Goal: Task Accomplishment & Management: Manage account settings

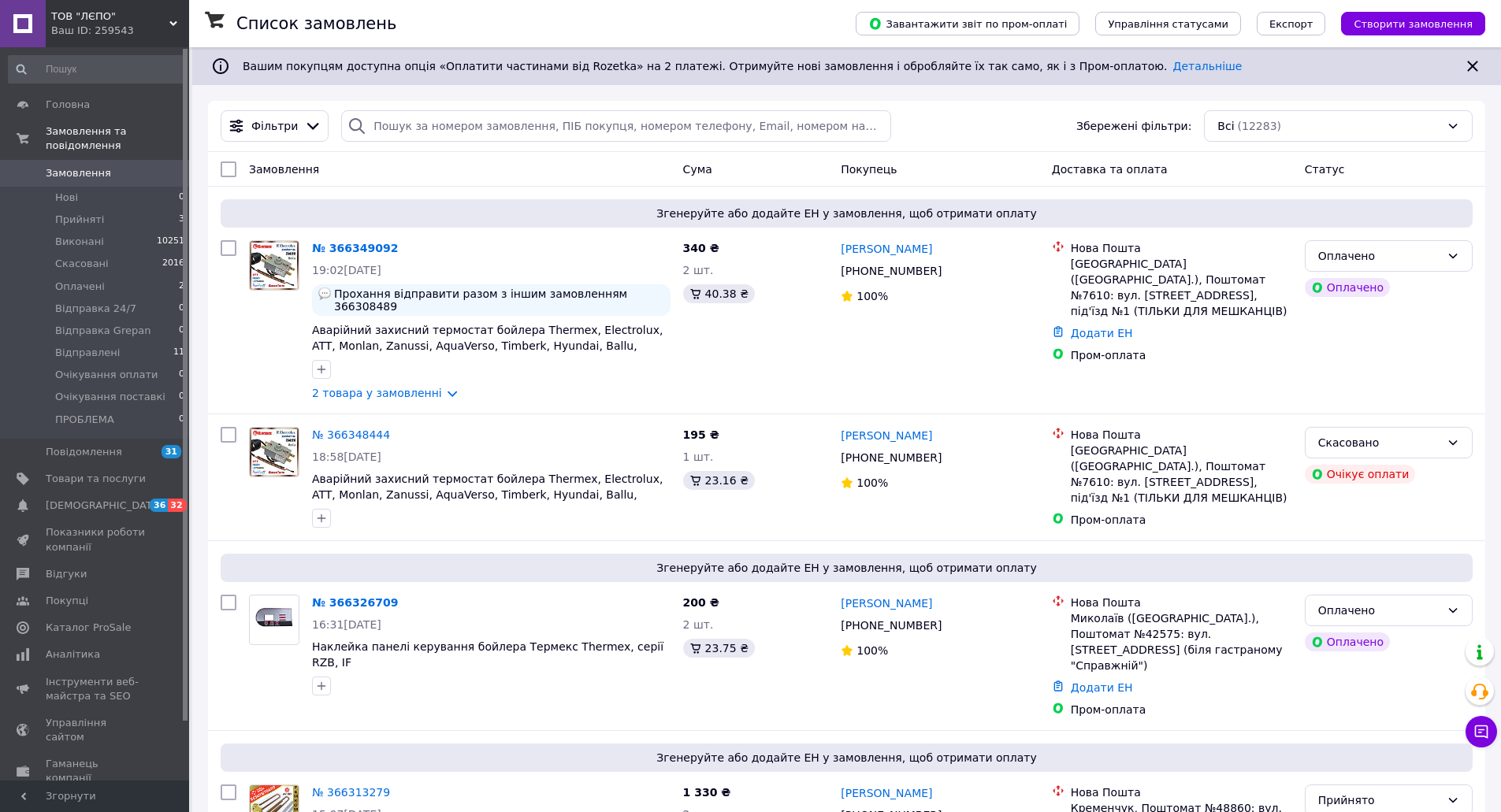
click at [365, 249] on link "№ 366349092" at bounding box center [355, 248] width 86 height 13
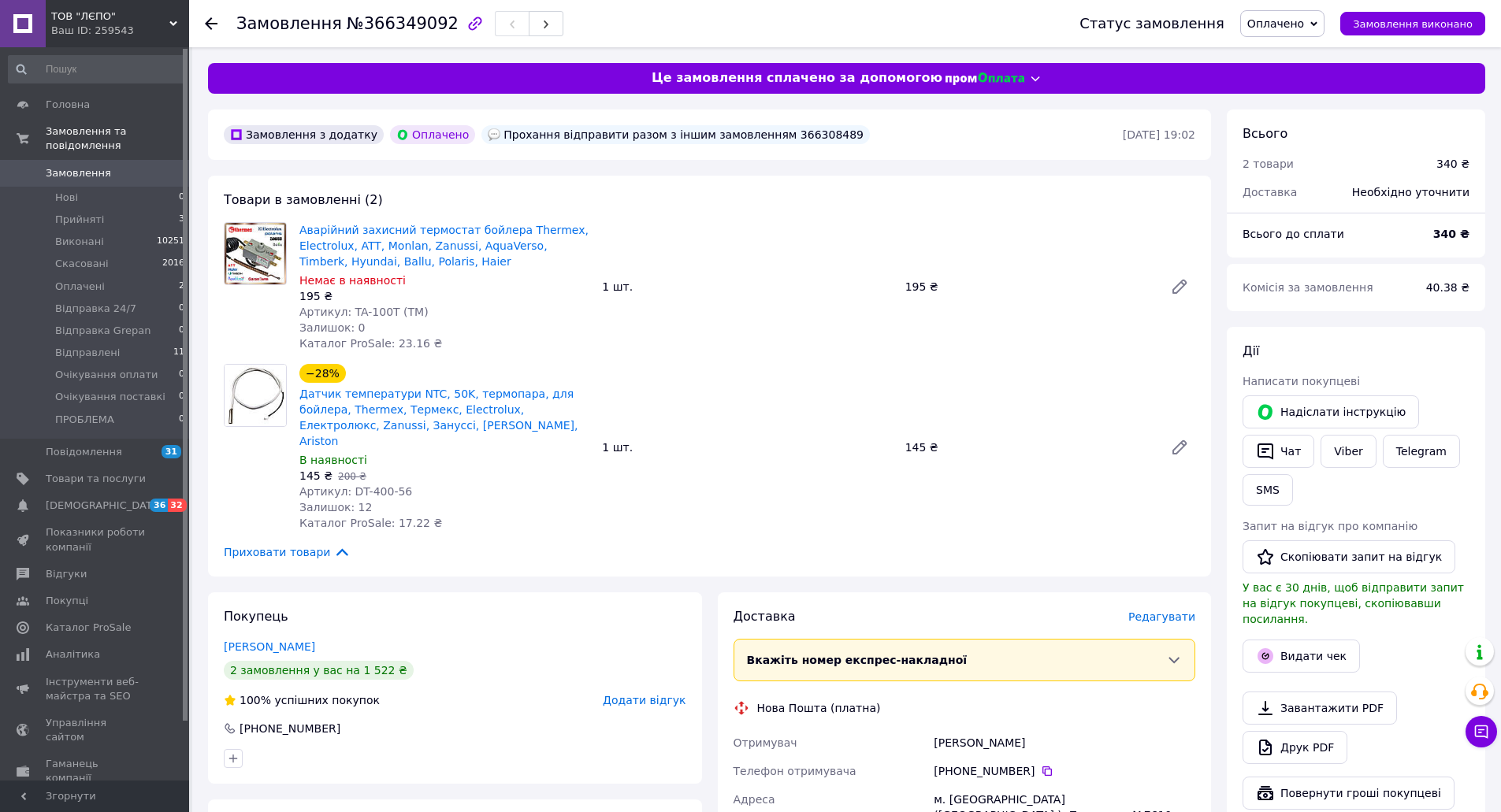
scroll to position [79, 0]
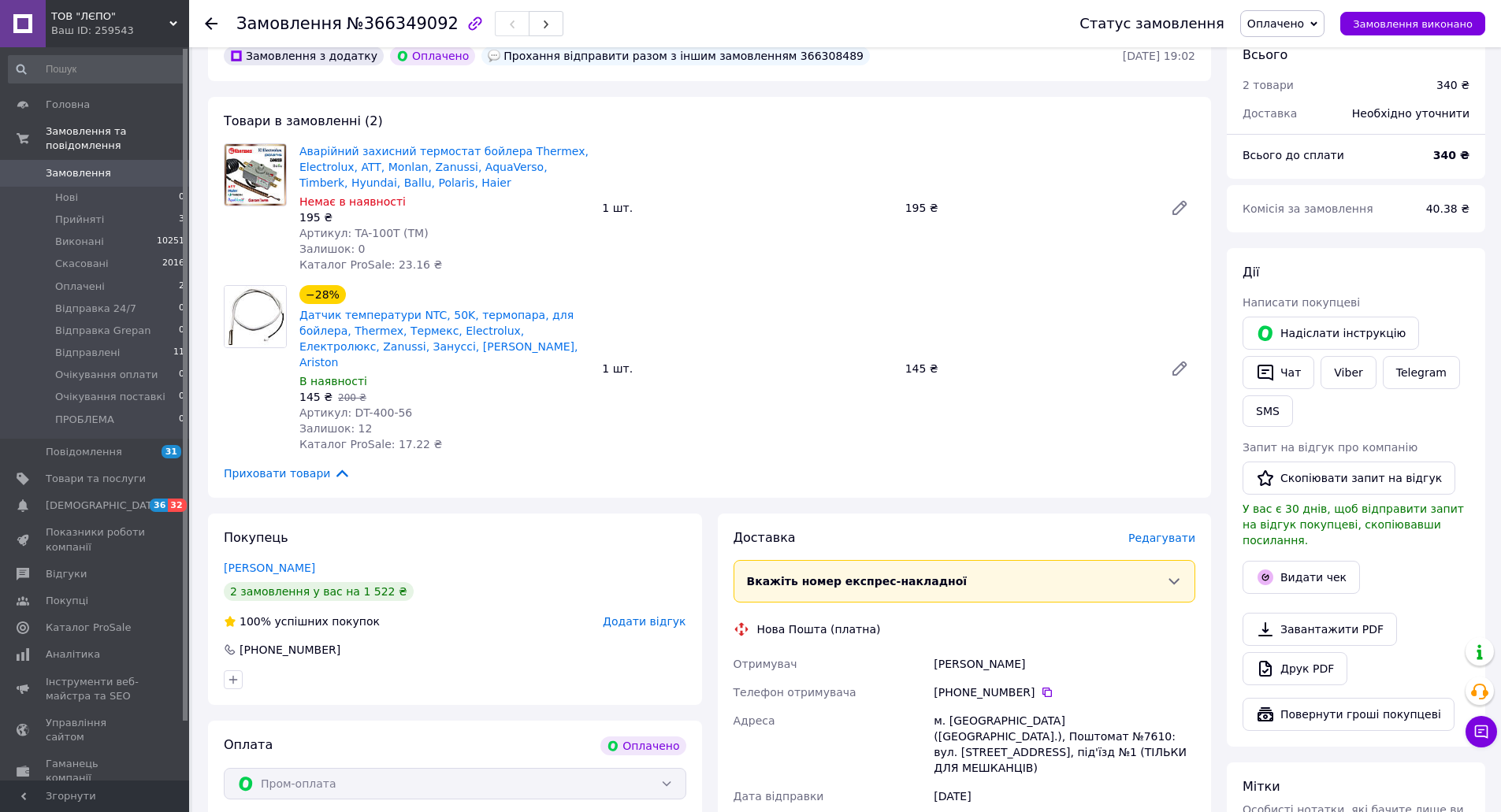
click at [1304, 21] on span "Оплачено" at bounding box center [1276, 23] width 57 height 13
click at [1311, 62] on li "Прийнято" at bounding box center [1304, 55] width 126 height 24
click at [87, 280] on span "Оплачені" at bounding box center [80, 287] width 50 height 15
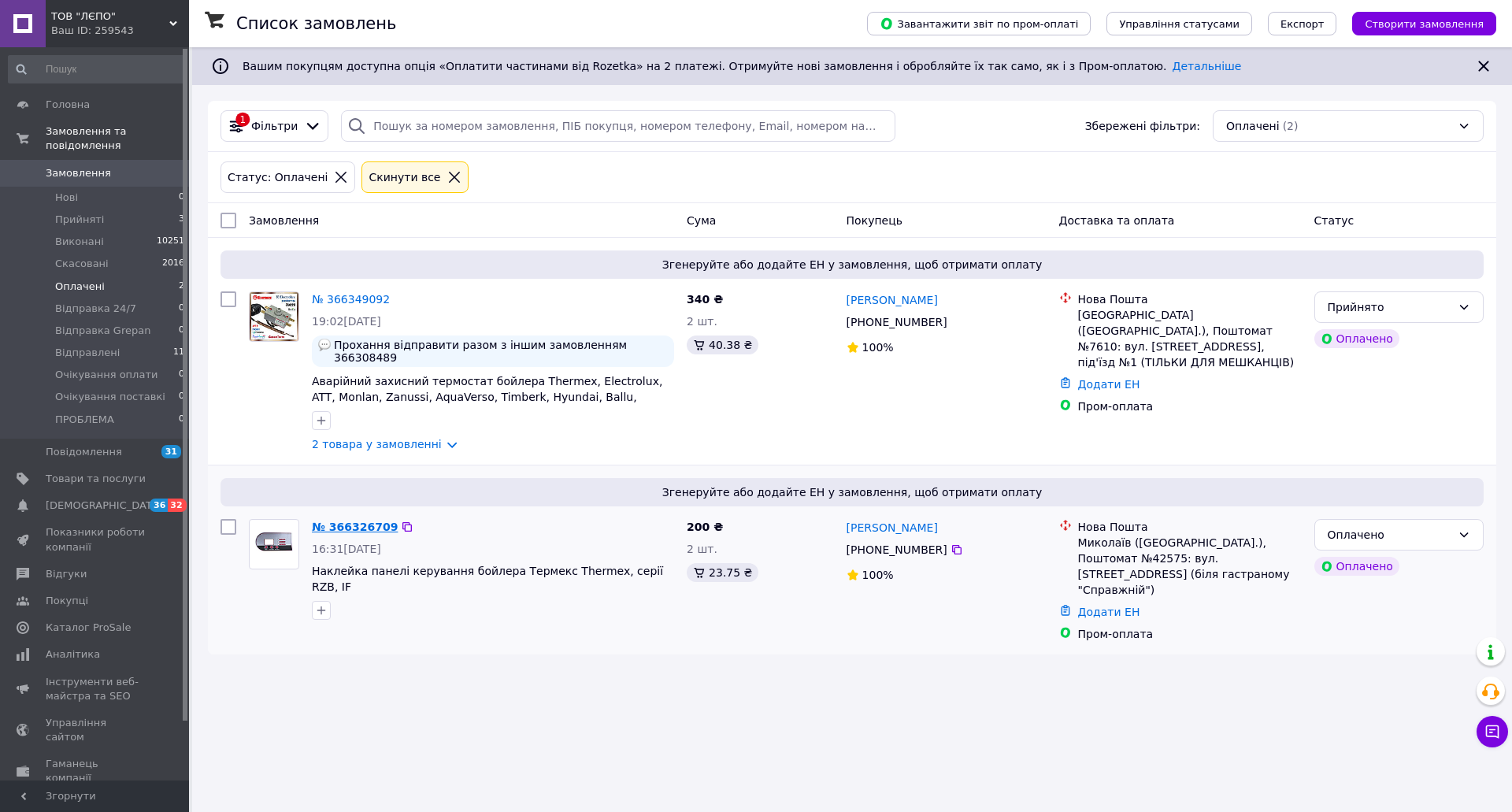
click at [366, 521] on link "№ 366326709" at bounding box center [354, 527] width 86 height 13
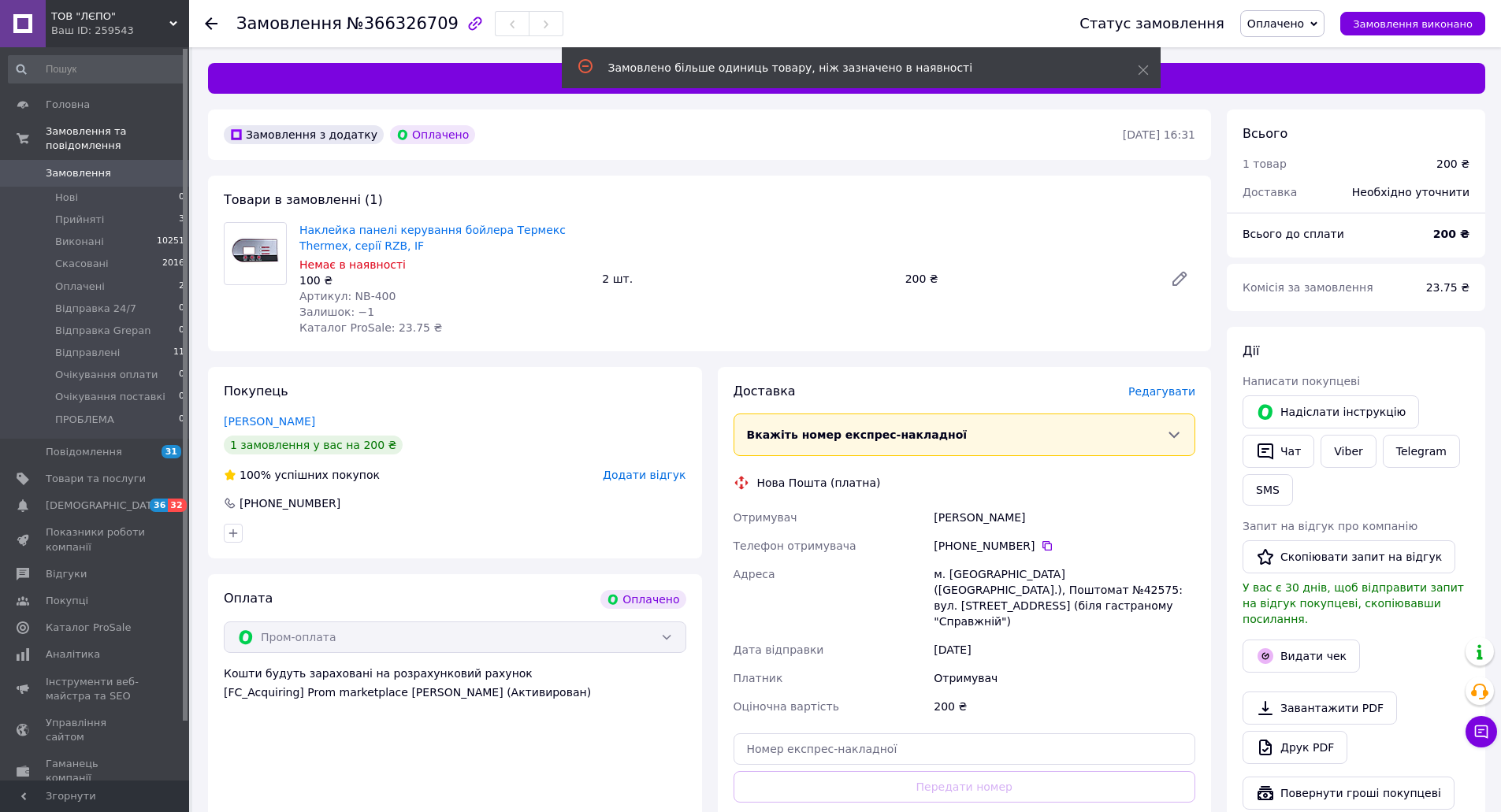
click at [1302, 28] on span "Оплачено" at bounding box center [1276, 23] width 57 height 13
click at [1297, 54] on li "Прийнято" at bounding box center [1304, 55] width 126 height 24
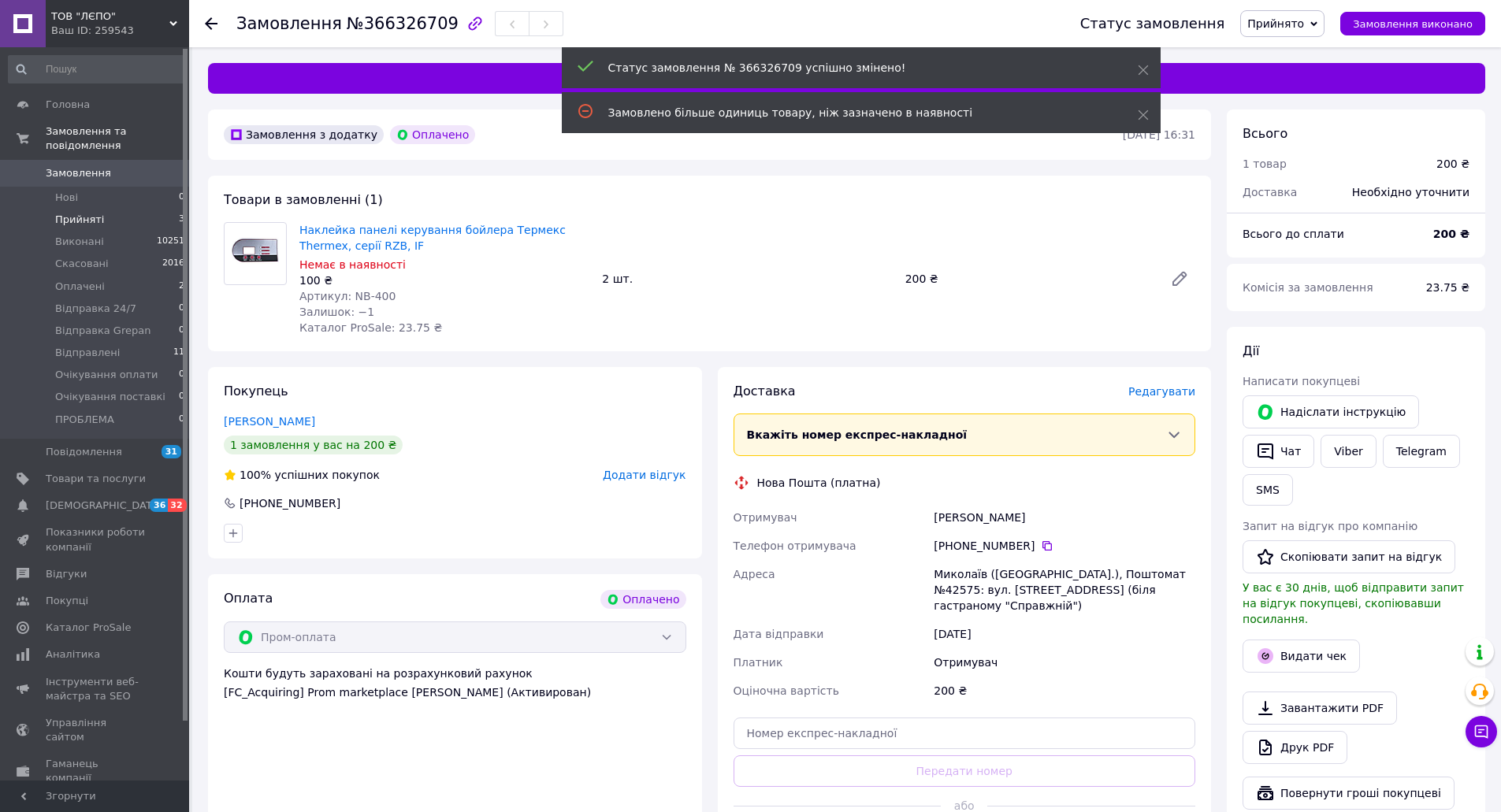
click at [82, 213] on span "Прийняті" at bounding box center [79, 220] width 49 height 15
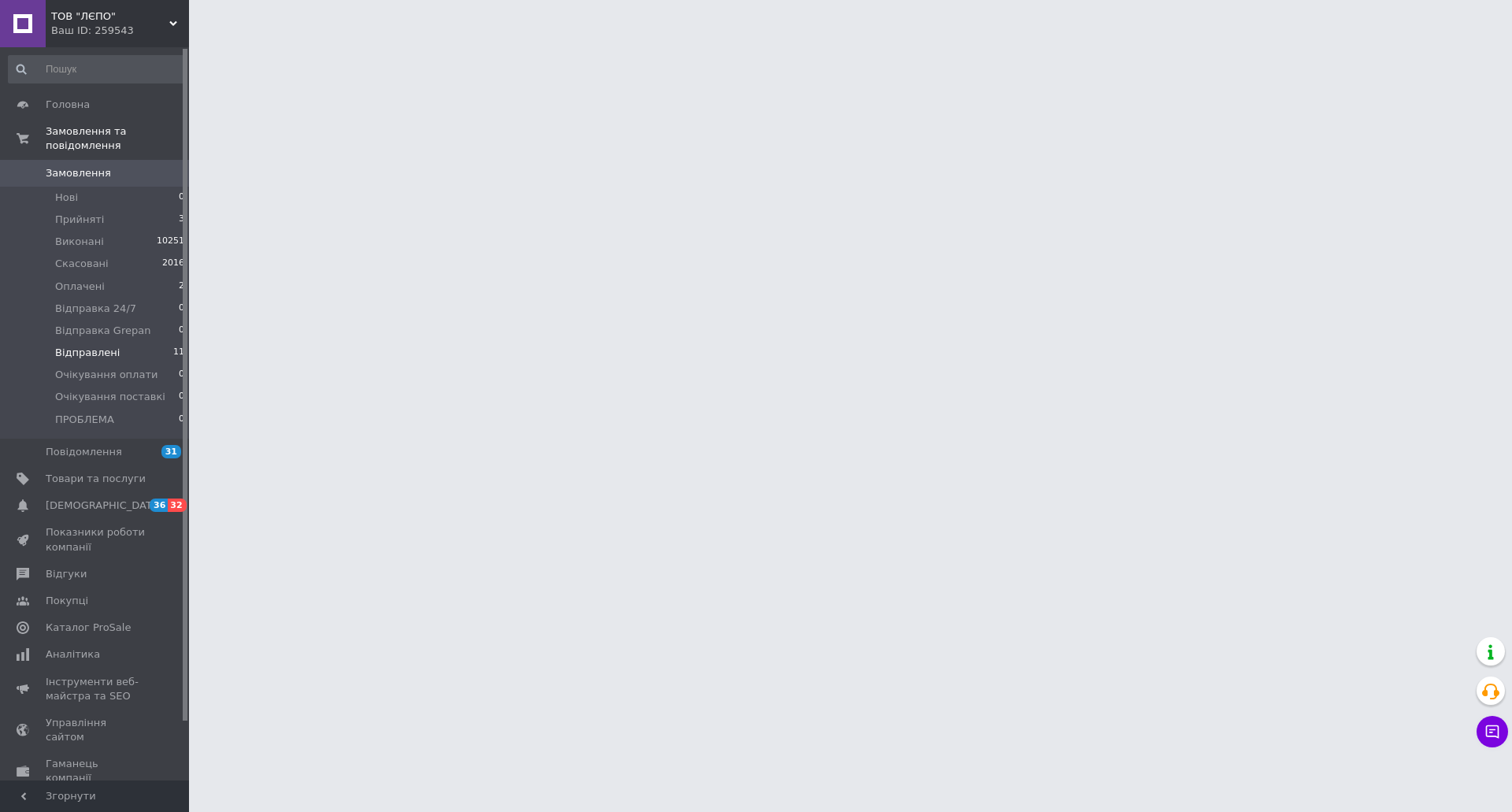
click at [82, 346] on span "Відправлені" at bounding box center [87, 353] width 64 height 15
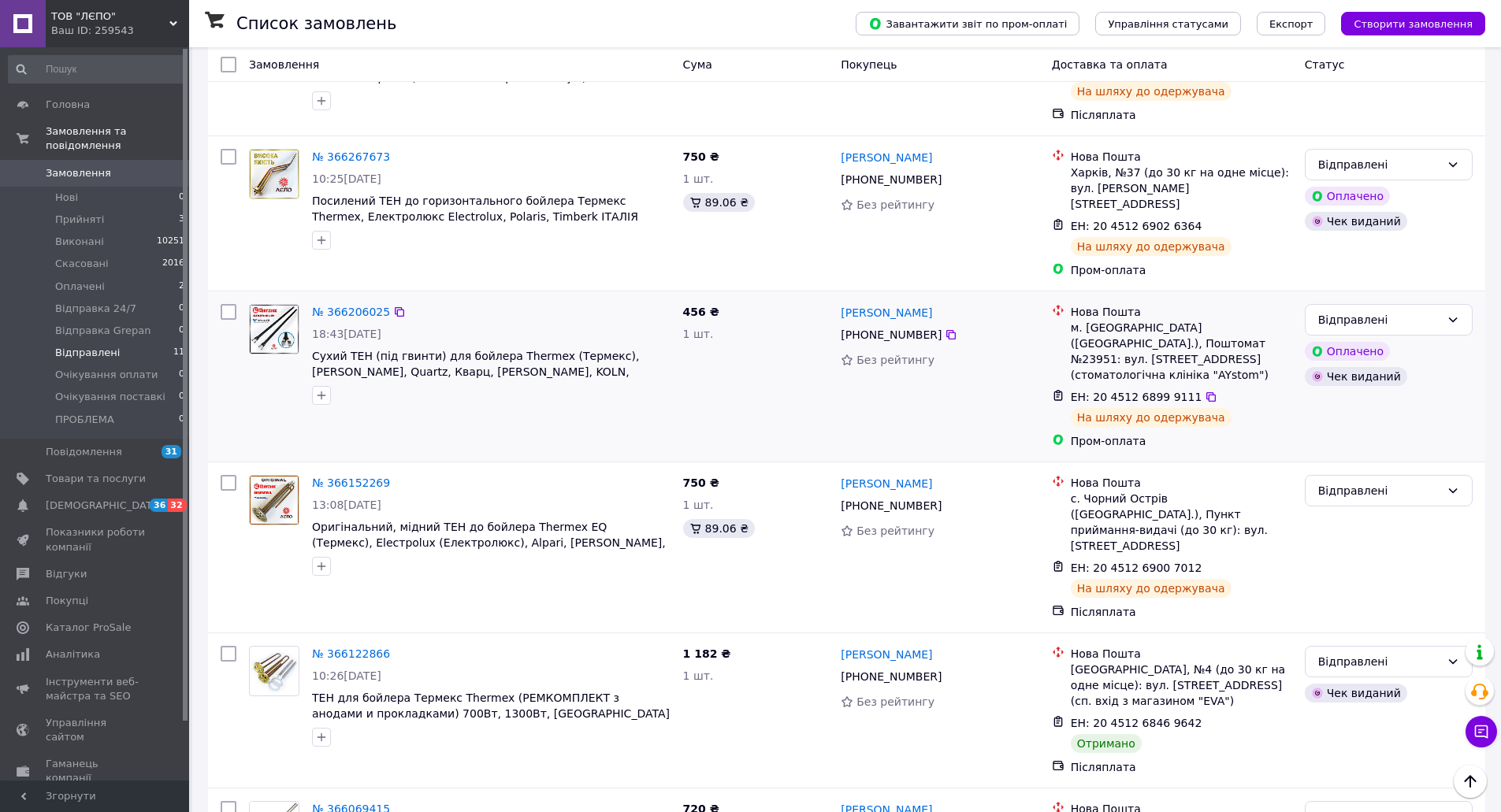
scroll to position [630, 0]
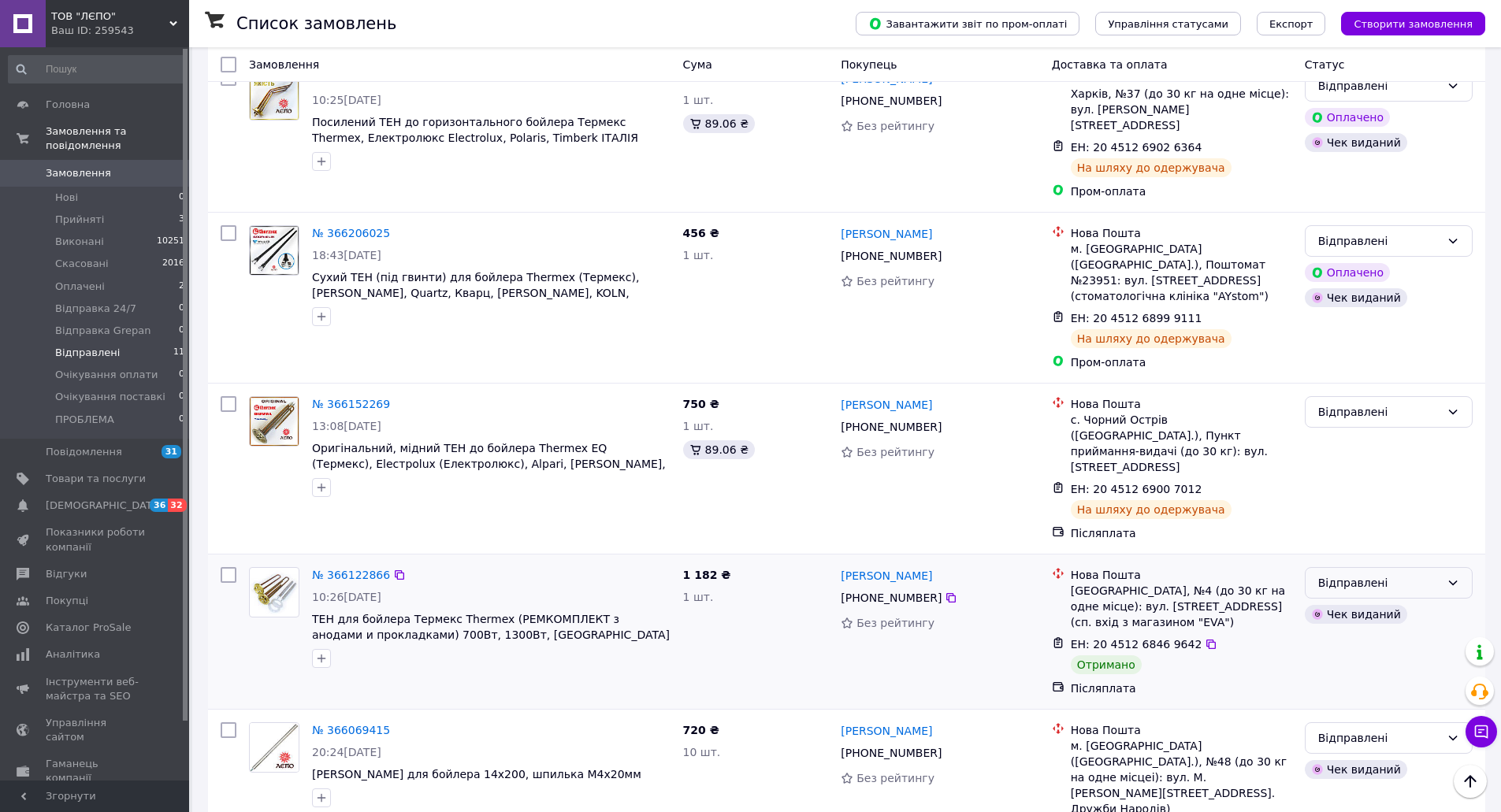
click at [1335, 574] on div "Відправлені" at bounding box center [1379, 583] width 122 height 17
click at [1340, 579] on li "Виконано" at bounding box center [1389, 583] width 167 height 28
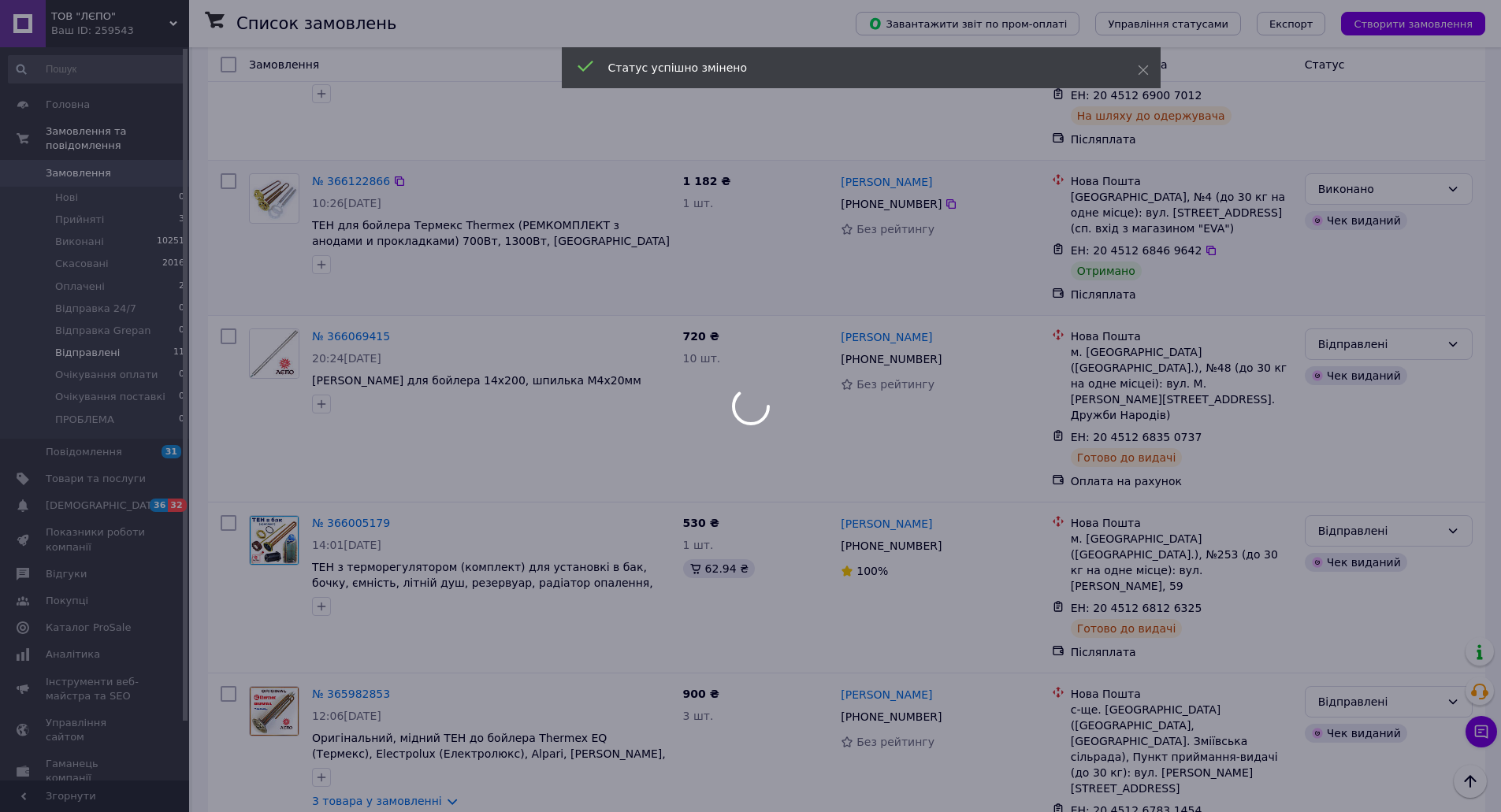
scroll to position [1101, 0]
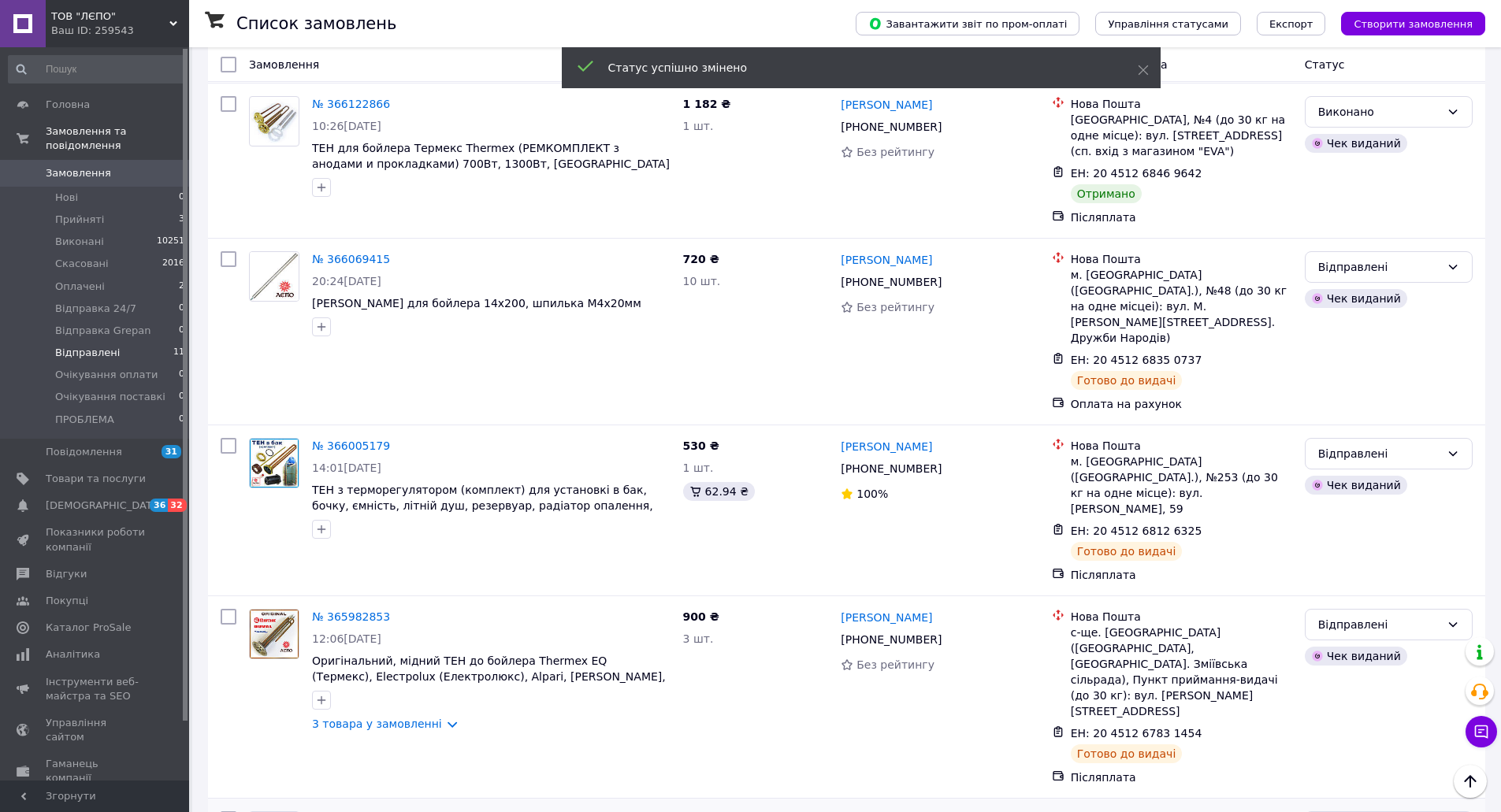
click at [1334, 811] on div "Відправлені" at bounding box center [1379, 827] width 122 height 17
click at [1347, 573] on li "Виконано" at bounding box center [1389, 573] width 167 height 28
